Goal: Task Accomplishment & Management: Use online tool/utility

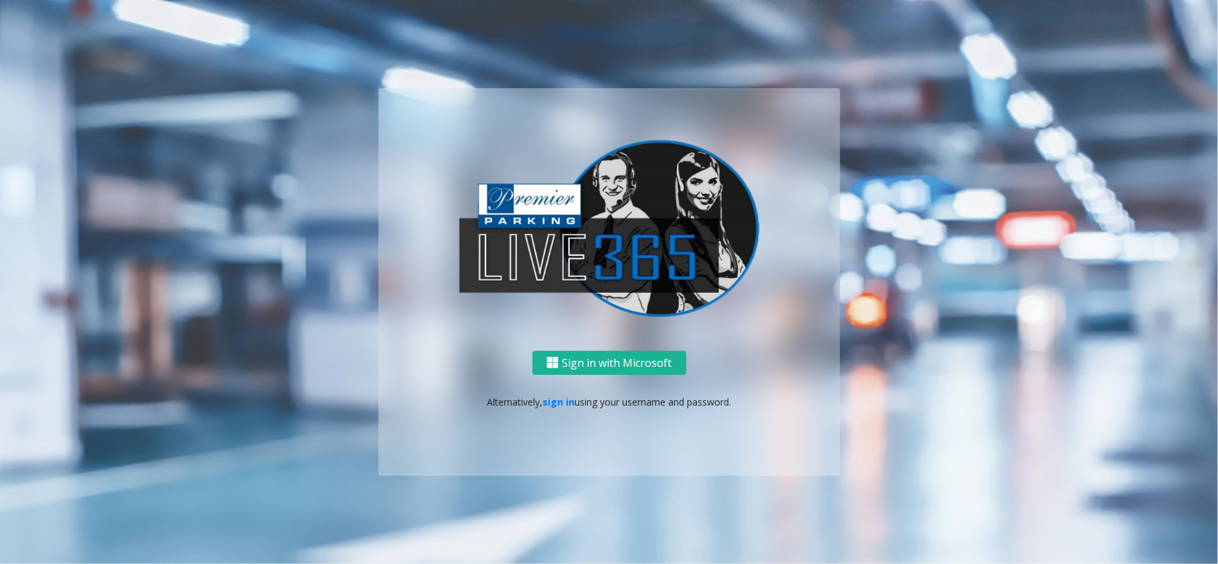
click at [541, 400] on p "Alternatively, sign in using your username and password." at bounding box center [609, 402] width 435 height 14
click at [551, 403] on link "sign in" at bounding box center [558, 402] width 32 height 13
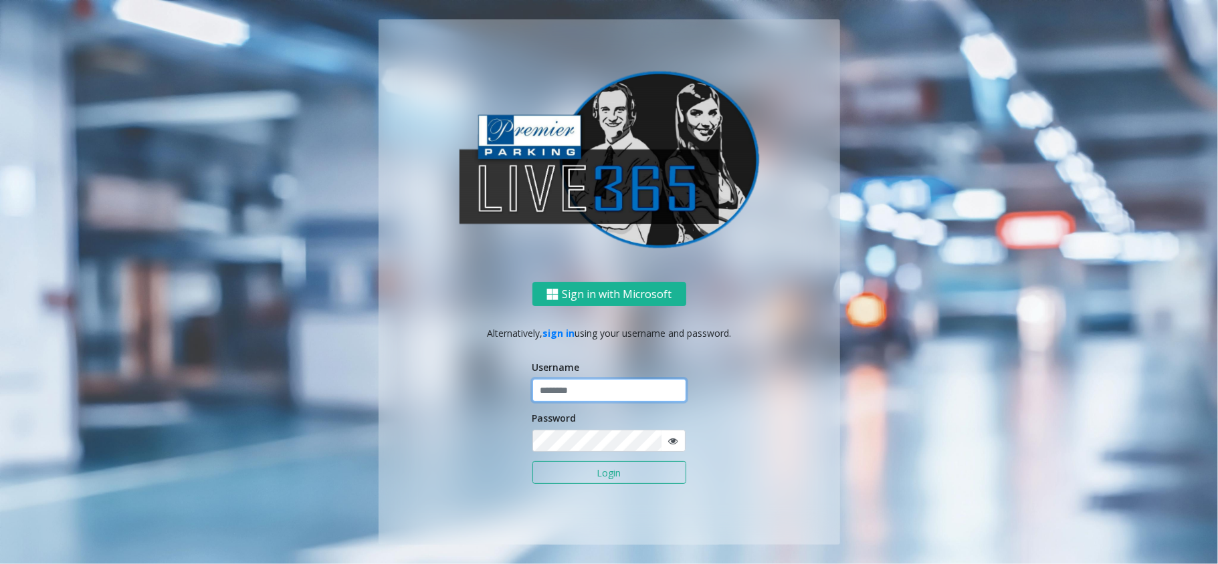
type input "******"
click at [588, 458] on form "Username ****** Password Login" at bounding box center [609, 429] width 154 height 138
click at [594, 471] on button "Login" at bounding box center [609, 472] width 154 height 23
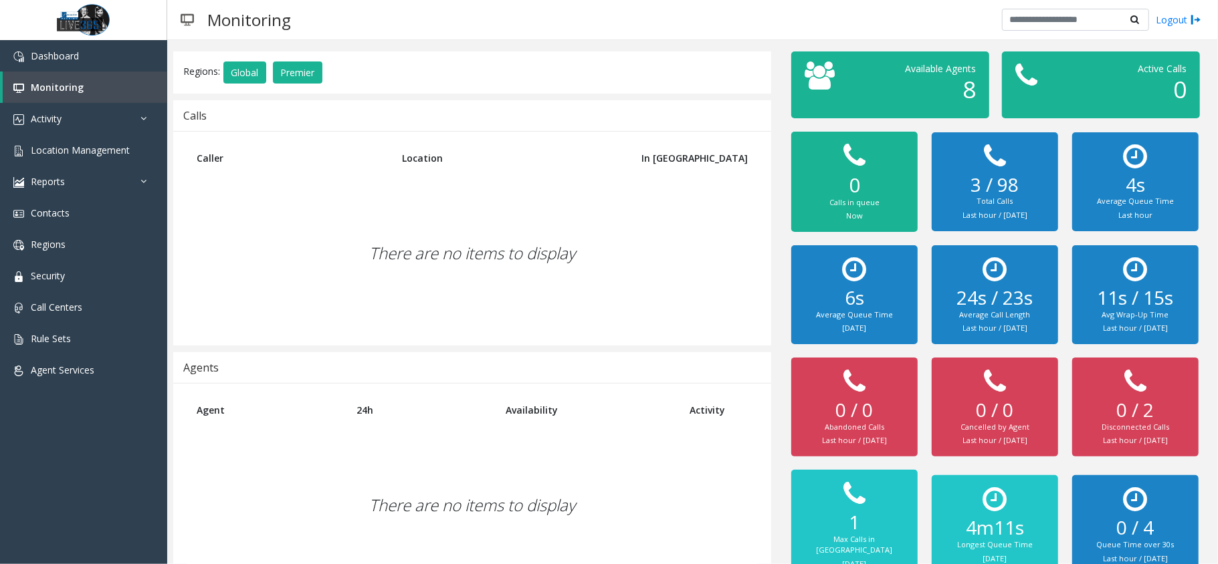
scroll to position [82, 0]
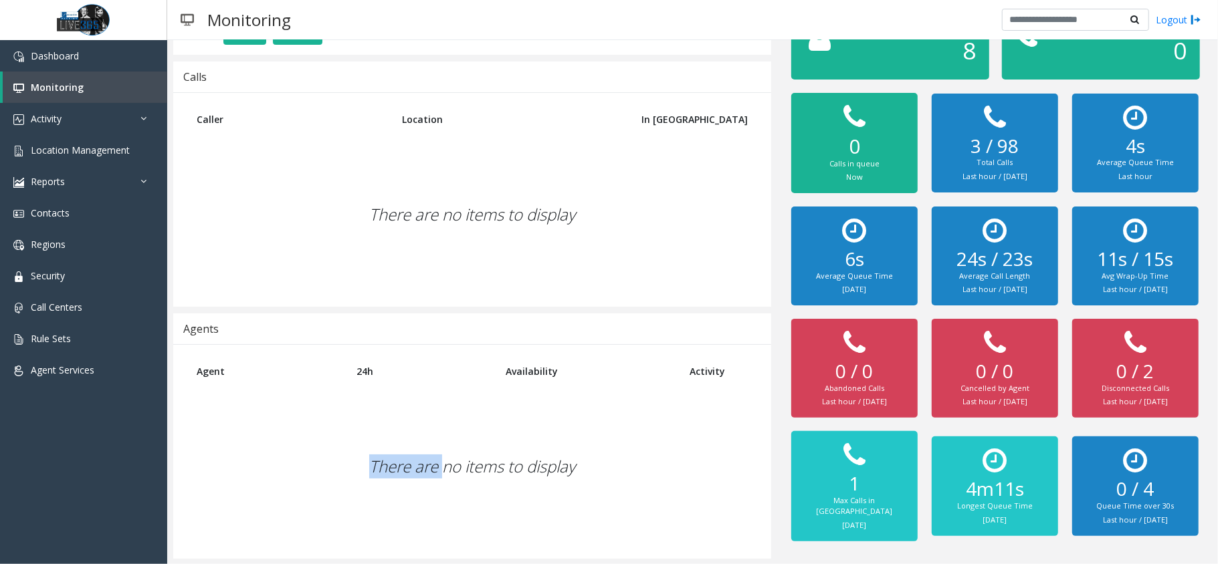
drag, startPoint x: 337, startPoint y: 410, endPoint x: 440, endPoint y: 408, distance: 103.0
click at [440, 408] on div "There are no items to display" at bounding box center [472, 467] width 571 height 158
drag, startPoint x: 346, startPoint y: 362, endPoint x: 588, endPoint y: 469, distance: 265.3
click at [588, 469] on div "Agent 24h Availability Activity There are no items to display" at bounding box center [472, 451] width 598 height 215
click at [599, 476] on div "There are no items to display" at bounding box center [472, 467] width 571 height 158
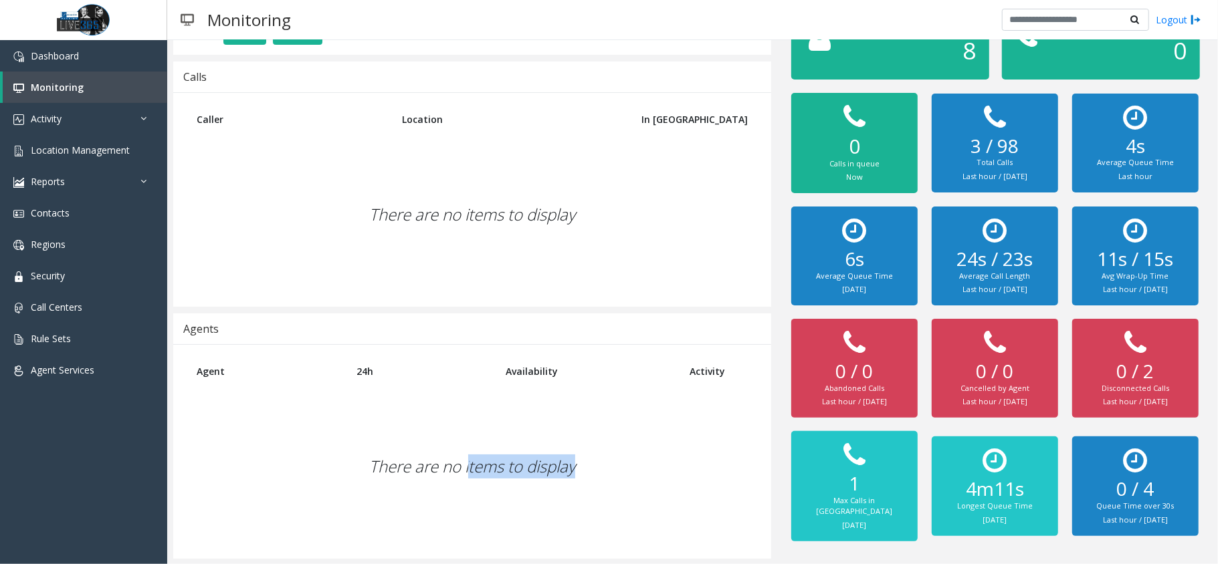
drag, startPoint x: 625, startPoint y: 472, endPoint x: 447, endPoint y: 383, distance: 199.2
click at [448, 384] on div "Agent 24h Availability Activity There are no items to display" at bounding box center [472, 451] width 598 height 215
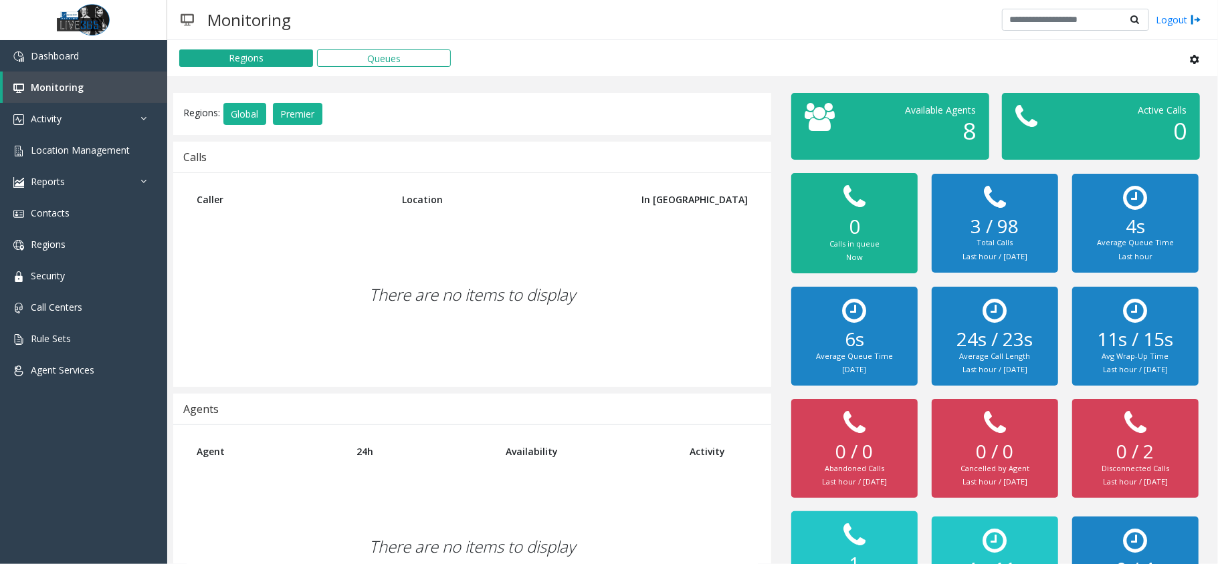
click at [447, 336] on div "There are no items to display" at bounding box center [472, 295] width 571 height 158
drag, startPoint x: 407, startPoint y: 252, endPoint x: 480, endPoint y: 261, distance: 73.4
click at [463, 258] on div "There are no items to display" at bounding box center [472, 295] width 571 height 158
click at [573, 280] on div "There are no items to display" at bounding box center [472, 295] width 571 height 158
drag, startPoint x: 591, startPoint y: 288, endPoint x: 361, endPoint y: 276, distance: 230.4
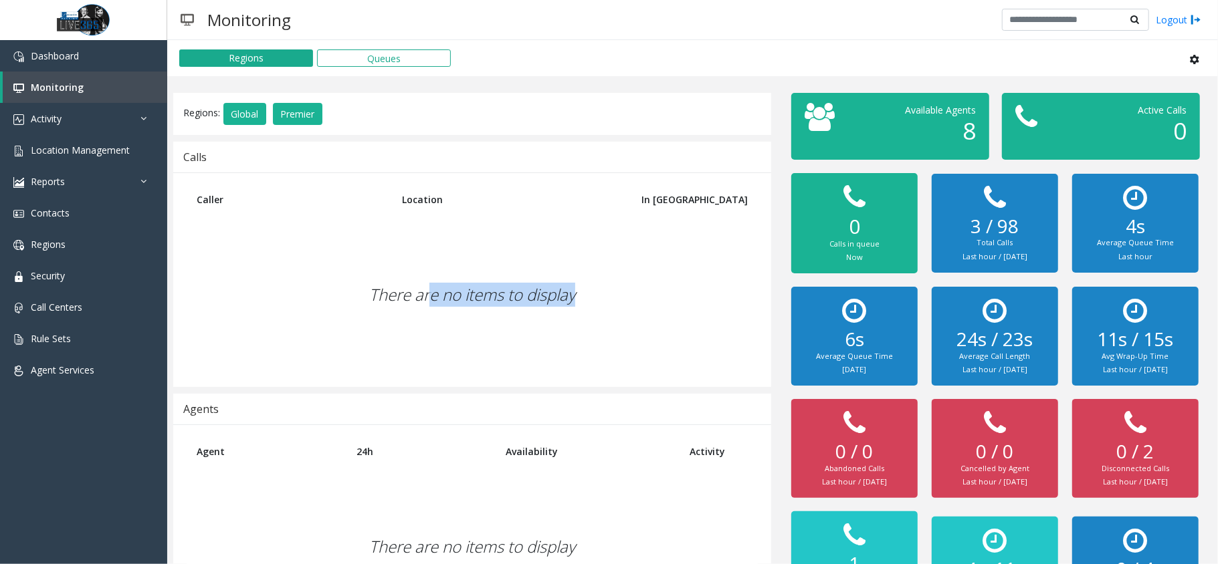
click at [402, 282] on div "There are no items to display" at bounding box center [472, 295] width 571 height 158
click at [70, 126] on link "Activity" at bounding box center [83, 118] width 167 height 31
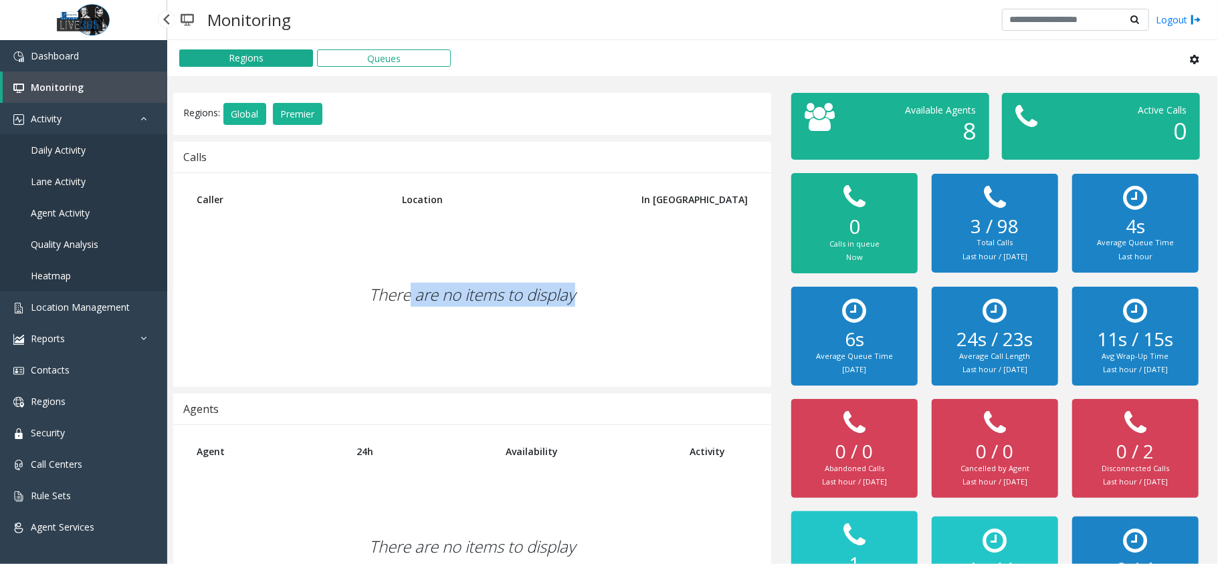
click at [76, 150] on span "Daily Activity" at bounding box center [58, 150] width 55 height 13
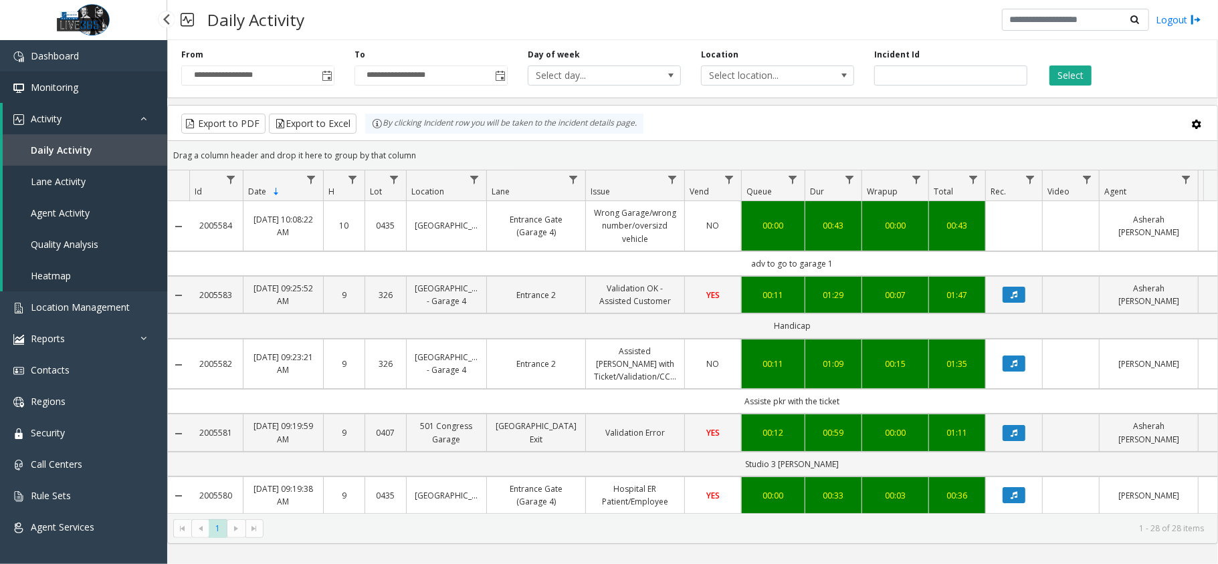
click at [78, 84] on span "Monitoring" at bounding box center [54, 87] width 47 height 13
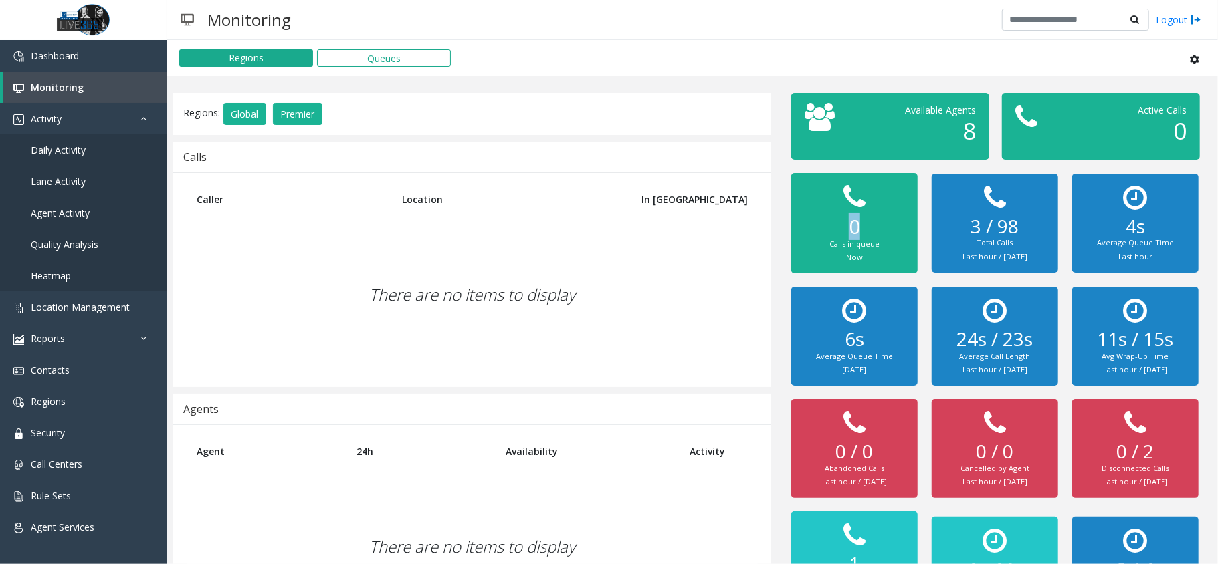
drag, startPoint x: 838, startPoint y: 231, endPoint x: 875, endPoint y: 231, distance: 37.4
click at [872, 231] on h2 "0" at bounding box center [854, 227] width 100 height 24
drag, startPoint x: 988, startPoint y: 234, endPoint x: 1071, endPoint y: 237, distance: 83.0
click at [1059, 235] on div "0 Calls in queue Now 3 / 98 Total Calls Last hour / [DATE] 4s Average Queue Tim…" at bounding box center [1001, 398] width 421 height 462
click at [1142, 237] on div "Average Queue Time" at bounding box center [1135, 242] width 100 height 11
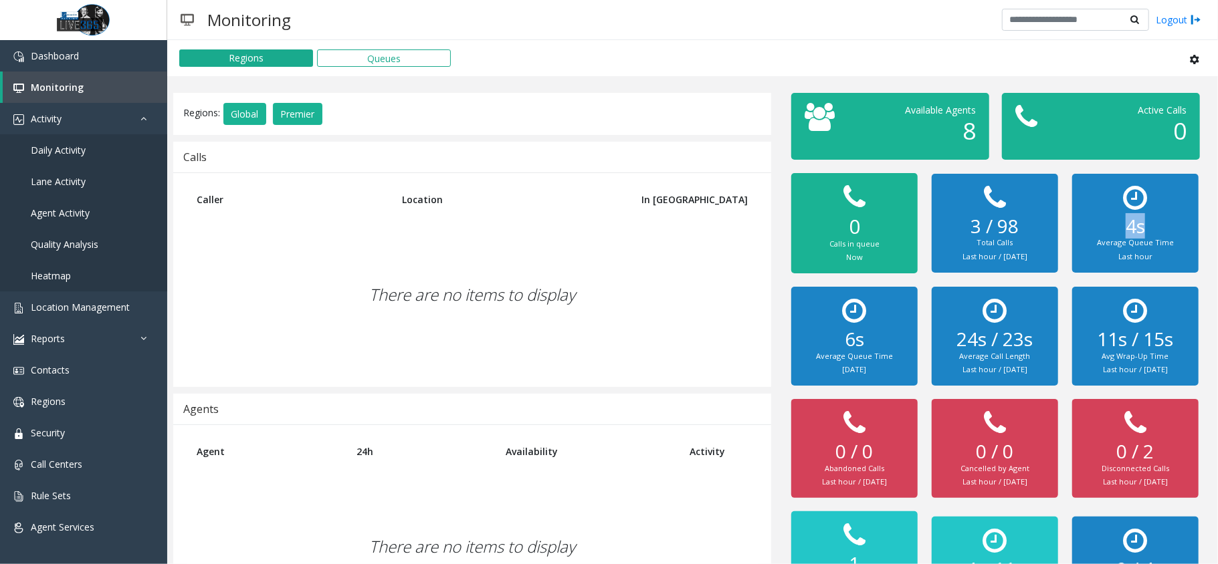
drag, startPoint x: 1151, startPoint y: 229, endPoint x: 1098, endPoint y: 222, distance: 53.3
click at [1098, 222] on h2 "4s" at bounding box center [1135, 226] width 100 height 23
click at [1127, 338] on h2 "11s / 15s" at bounding box center [1135, 339] width 100 height 23
drag, startPoint x: 963, startPoint y: 312, endPoint x: 966, endPoint y: 350, distance: 38.9
click at [974, 314] on div "24s / 23s Average Call Length Last hour / [DATE]" at bounding box center [995, 336] width 100 height 79
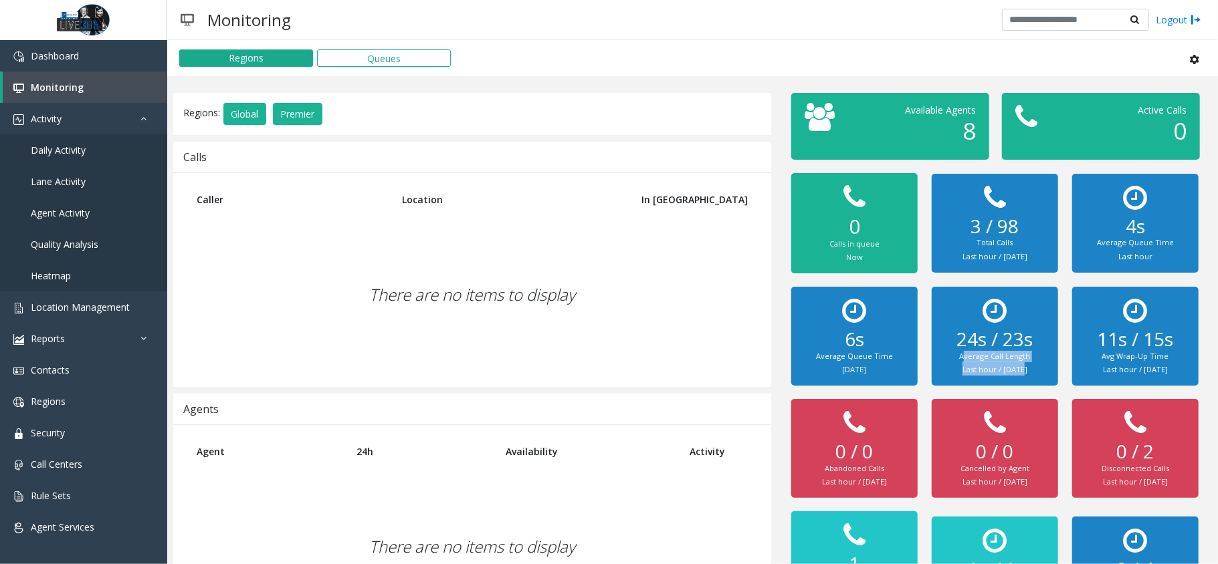
drag, startPoint x: 950, startPoint y: 354, endPoint x: 1014, endPoint y: 365, distance: 65.2
click at [1014, 365] on div "24s / 23s Average Call Length Last hour / [DATE]" at bounding box center [995, 336] width 100 height 79
drag, startPoint x: 999, startPoint y: 463, endPoint x: 1026, endPoint y: 469, distance: 27.4
click at [1000, 468] on div "0 / 0 Cancelled by Agent Last hour / [DATE]" at bounding box center [995, 448] width 100 height 79
drag, startPoint x: 1119, startPoint y: 463, endPoint x: 1148, endPoint y: 484, distance: 36.4
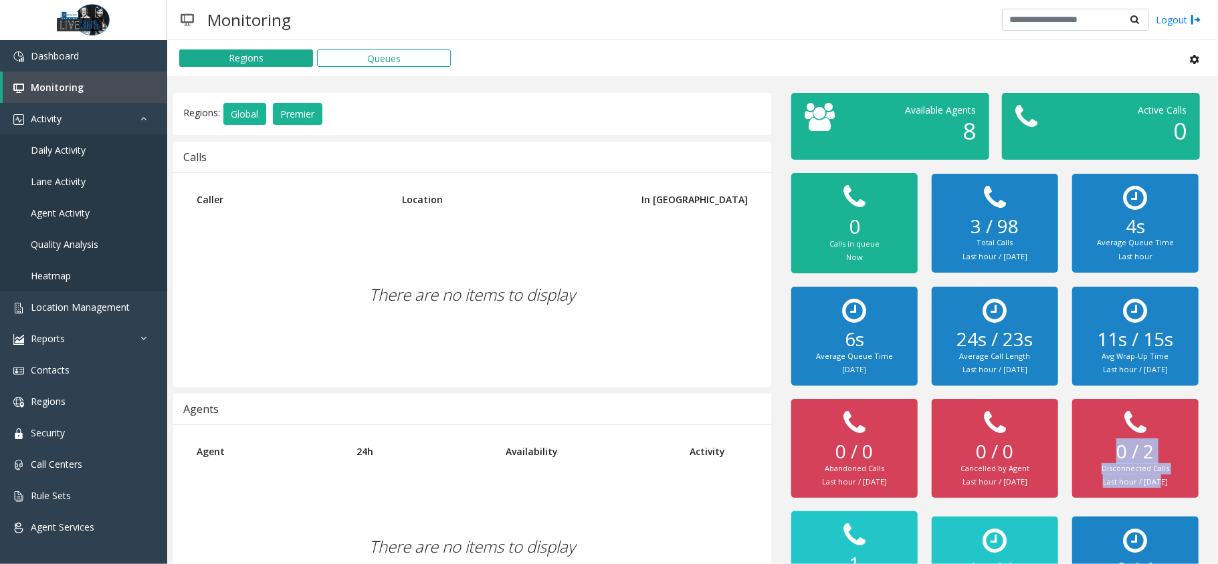
click at [1148, 484] on div "0 / 2 Disconnected Calls Last hour / [DATE]" at bounding box center [1135, 448] width 100 height 79
click at [1148, 484] on small "Last hour / [DATE]" at bounding box center [1135, 482] width 65 height 10
drag, startPoint x: 883, startPoint y: 452, endPoint x: 770, endPoint y: 429, distance: 114.6
click at [770, 429] on div "Regions: Global Premier Calls Caller Location In [GEOGRAPHIC_DATA] There are no…" at bounding box center [692, 366] width 1059 height 547
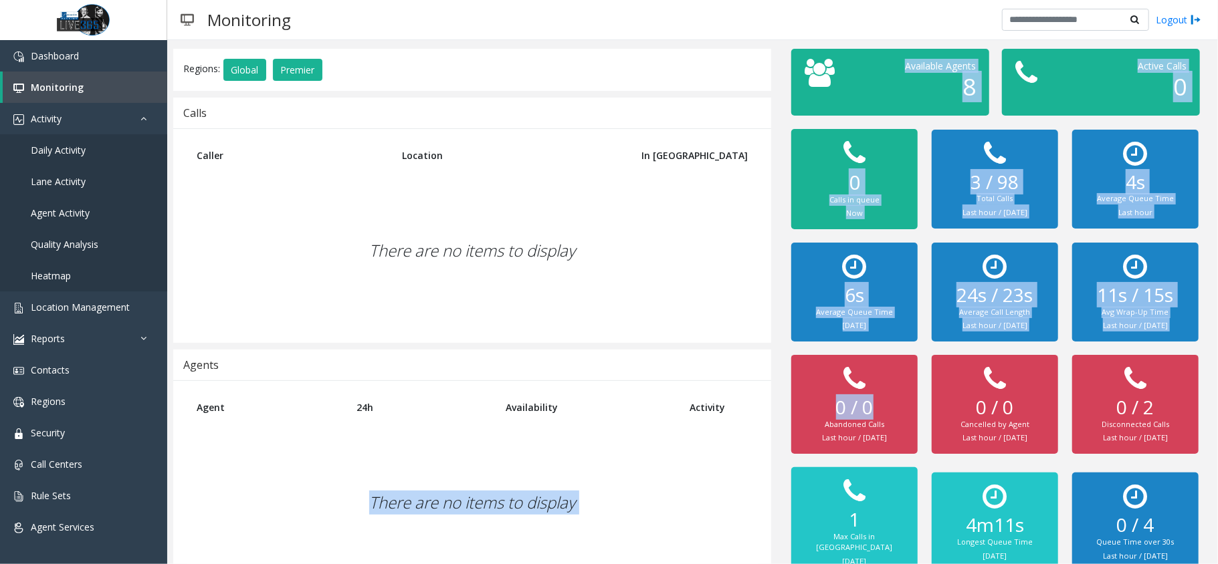
scroll to position [82, 0]
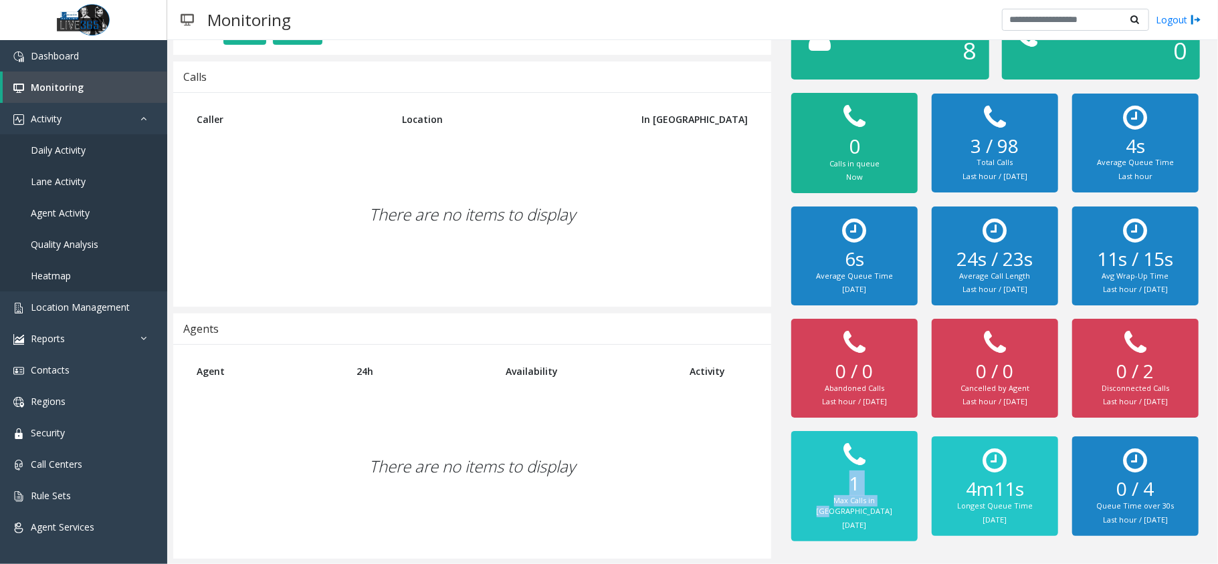
drag, startPoint x: 819, startPoint y: 444, endPoint x: 883, endPoint y: 499, distance: 84.4
click at [883, 499] on div "1 Max Calls in Queue [DATE]" at bounding box center [854, 486] width 100 height 90
drag, startPoint x: 978, startPoint y: 465, endPoint x: 1018, endPoint y: 490, distance: 47.1
click at [1012, 490] on div "4m11s Longest Queue Time [DATE]" at bounding box center [995, 486] width 100 height 79
drag, startPoint x: 1092, startPoint y: 465, endPoint x: 1149, endPoint y: 510, distance: 72.0
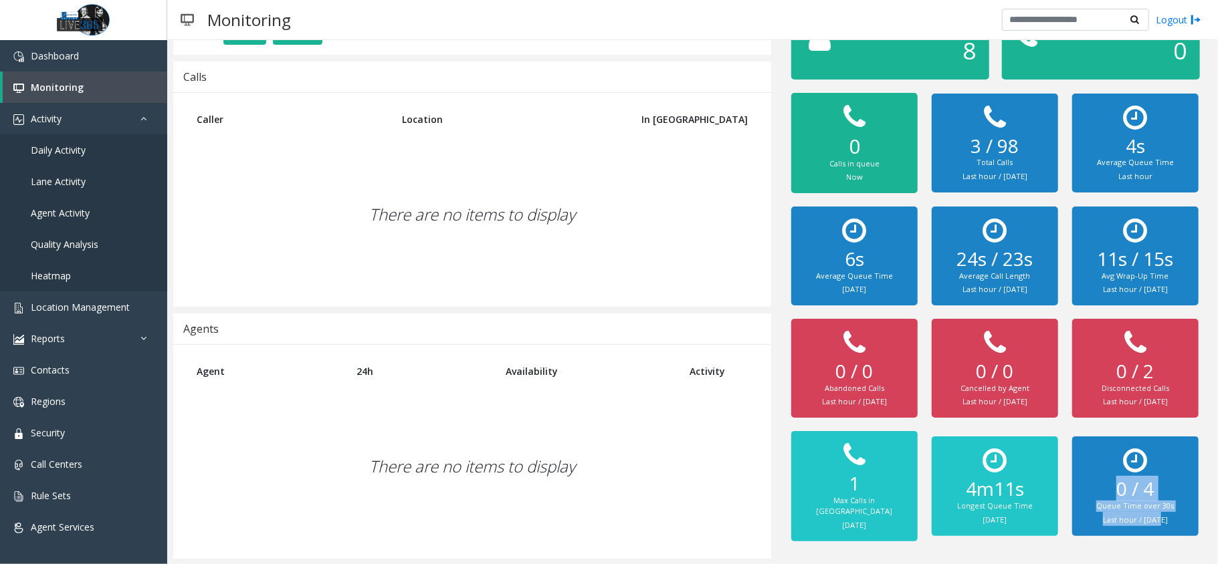
click at [1149, 510] on div "0 / 4 Queue Time over 30s Last hour / [DATE]" at bounding box center [1135, 486] width 100 height 79
click at [1149, 515] on small "Last hour / [DATE]" at bounding box center [1135, 520] width 65 height 10
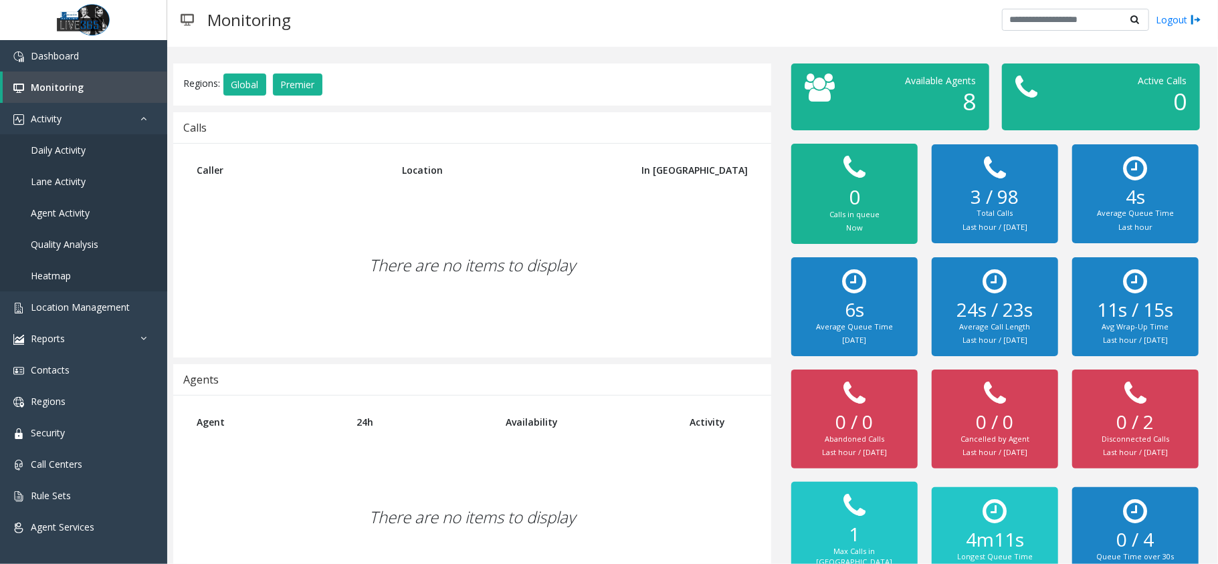
scroll to position [0, 0]
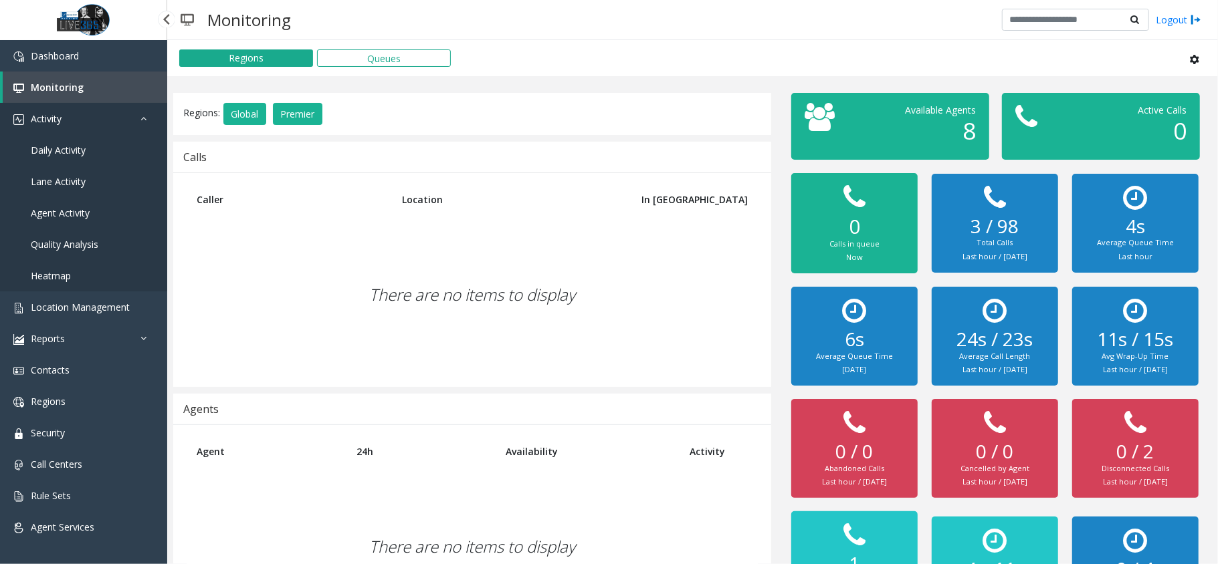
click at [128, 113] on link "Activity" at bounding box center [83, 118] width 167 height 31
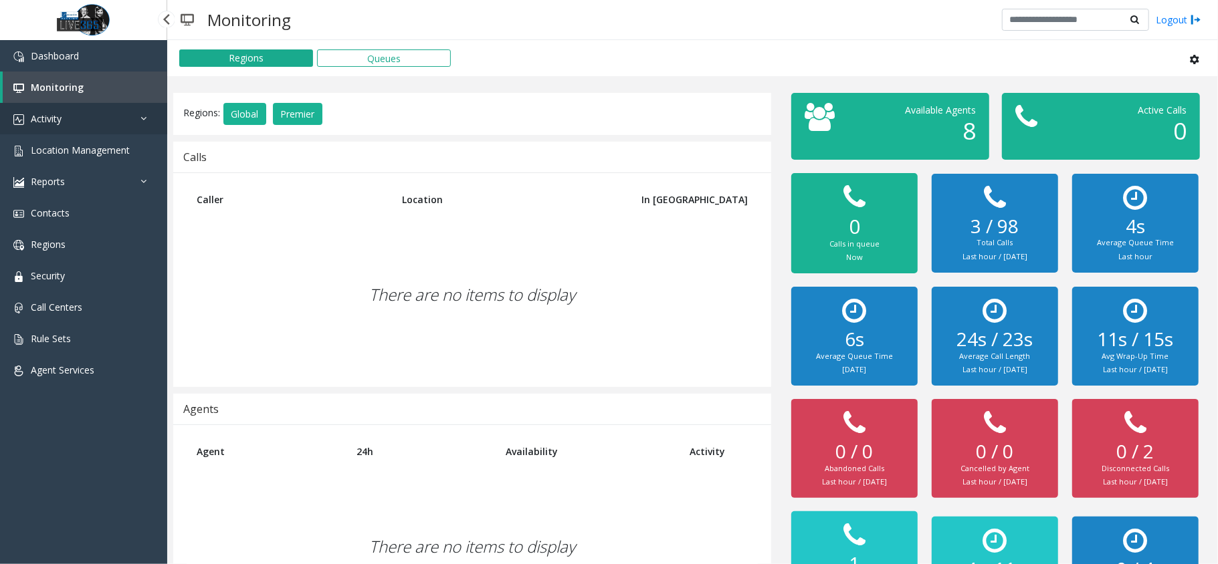
click at [128, 113] on link "Activity" at bounding box center [83, 118] width 167 height 31
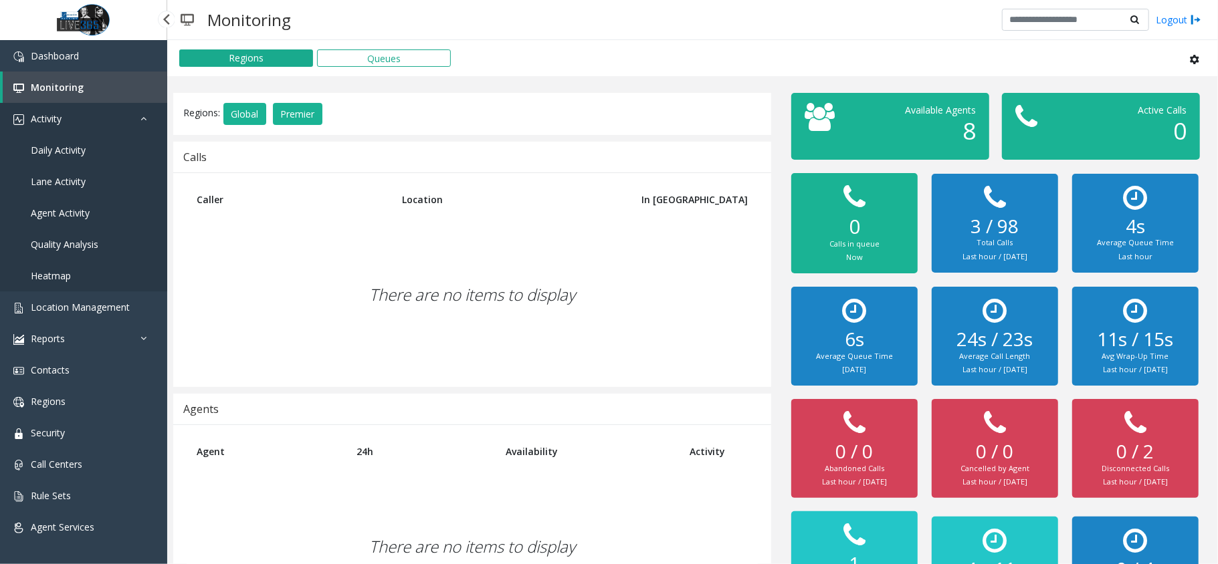
click at [128, 113] on link "Activity" at bounding box center [83, 118] width 167 height 31
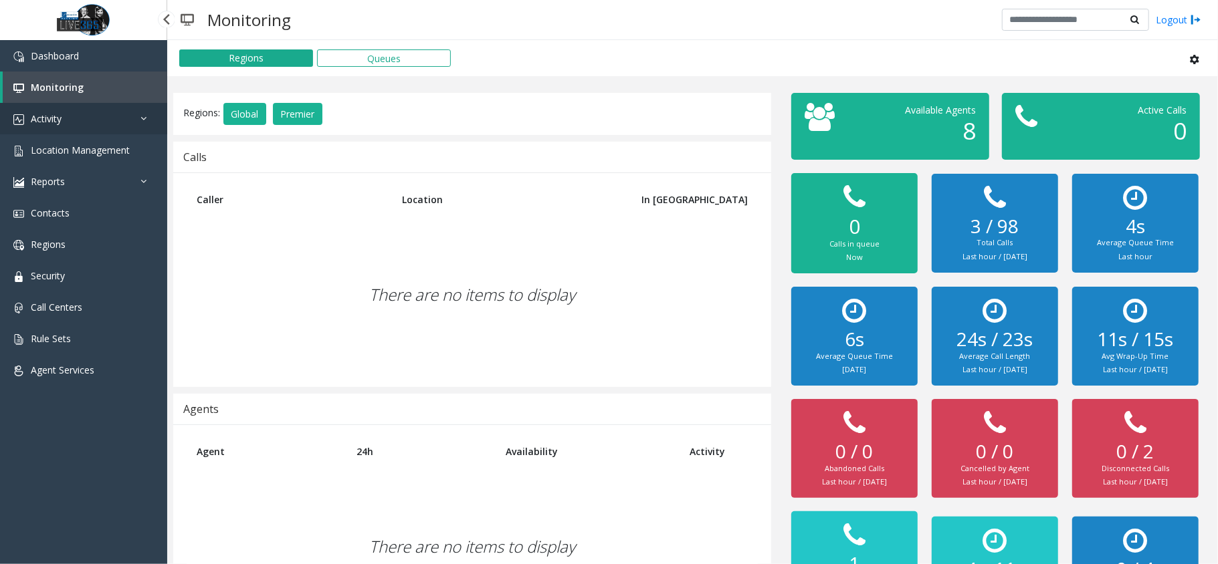
click at [128, 113] on link "Activity" at bounding box center [83, 118] width 167 height 31
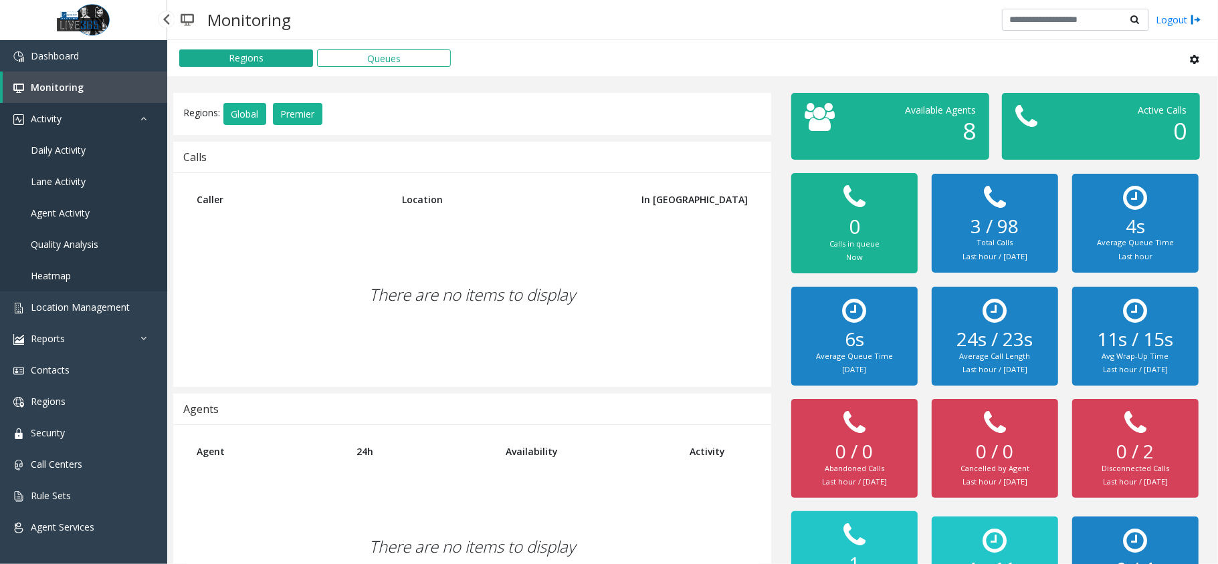
click at [128, 113] on link "Activity" at bounding box center [83, 118] width 167 height 31
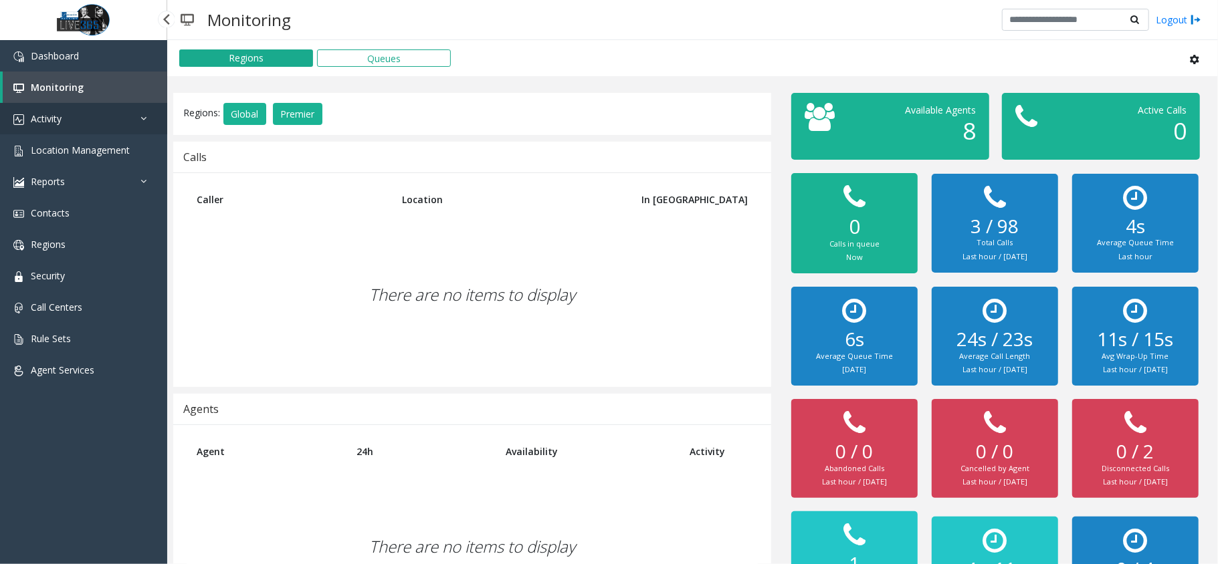
click at [129, 113] on link "Activity" at bounding box center [83, 118] width 167 height 31
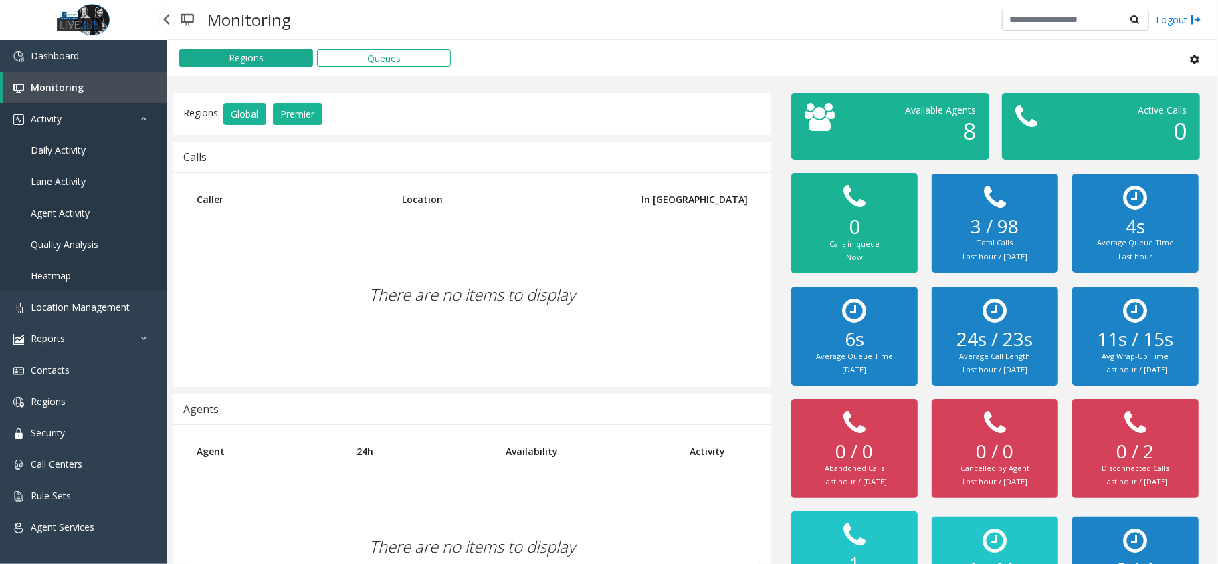
click at [129, 111] on link "Activity" at bounding box center [83, 118] width 167 height 31
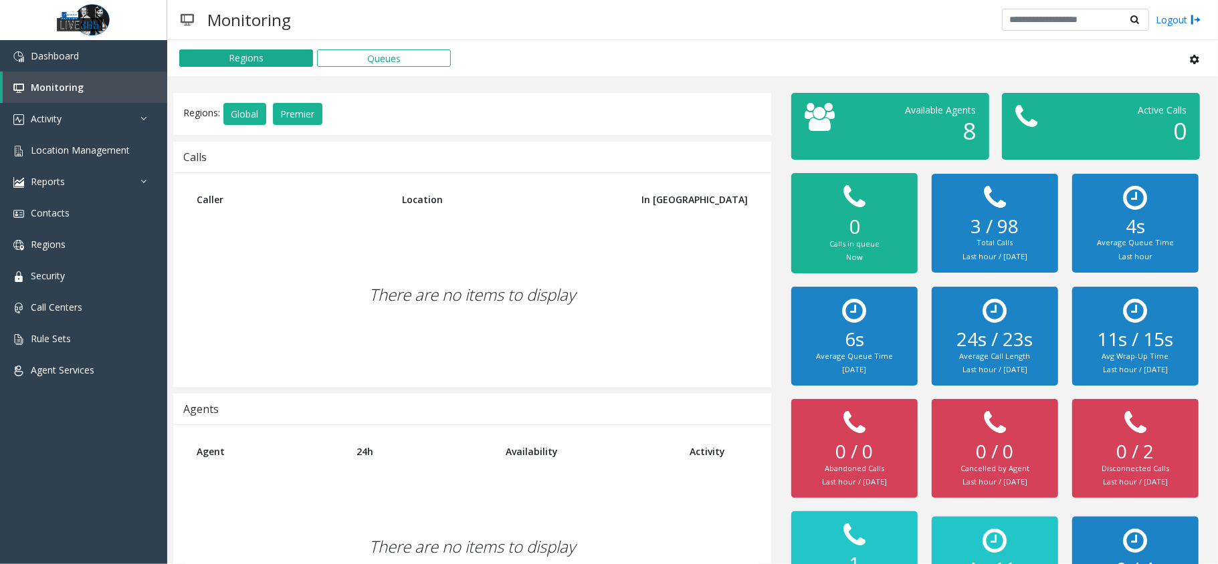
click at [165, 22] on div at bounding box center [165, 18] width 17 height 17
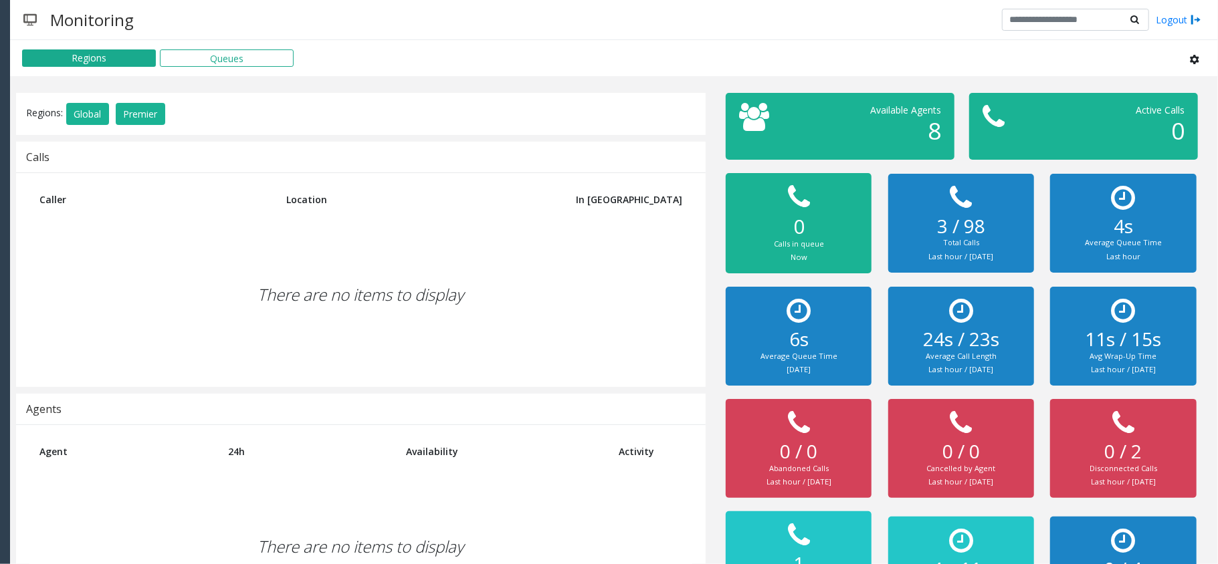
click at [12, 15] on div at bounding box center [10, 18] width 17 height 17
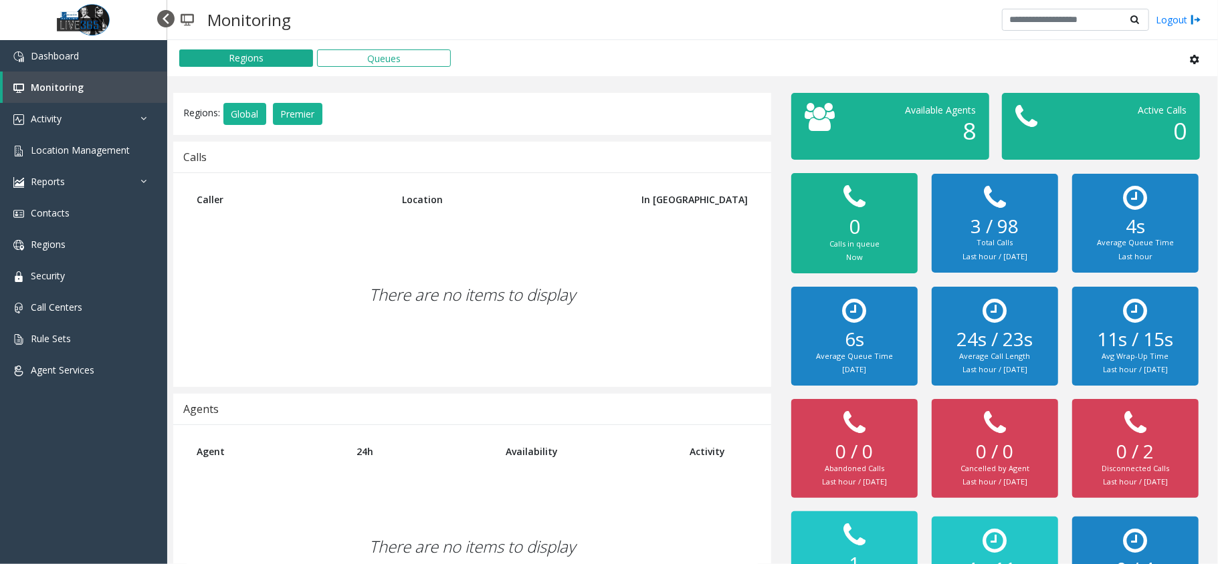
click at [164, 20] on div at bounding box center [165, 18] width 17 height 17
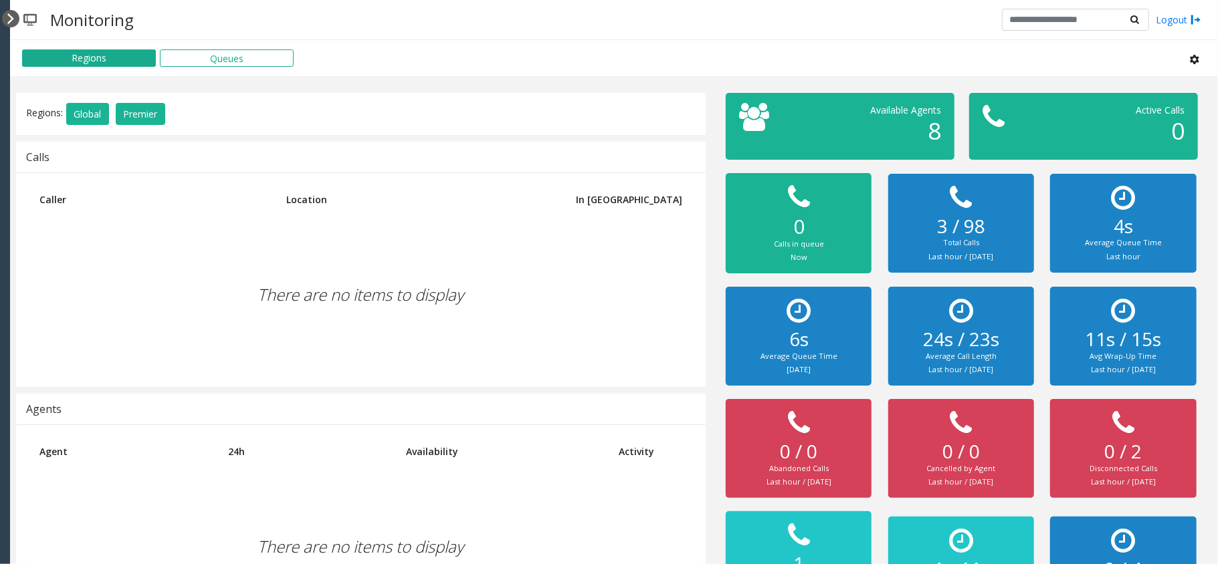
click at [16, 21] on div at bounding box center [10, 18] width 17 height 17
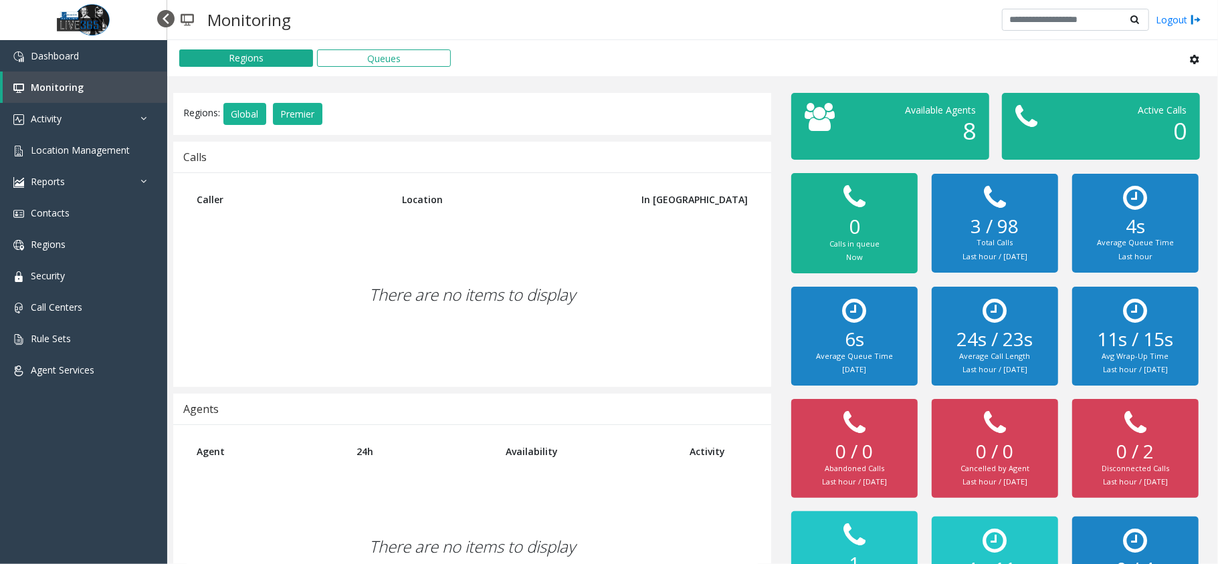
click at [160, 17] on div at bounding box center [165, 18] width 17 height 17
